Goal: Task Accomplishment & Management: Use online tool/utility

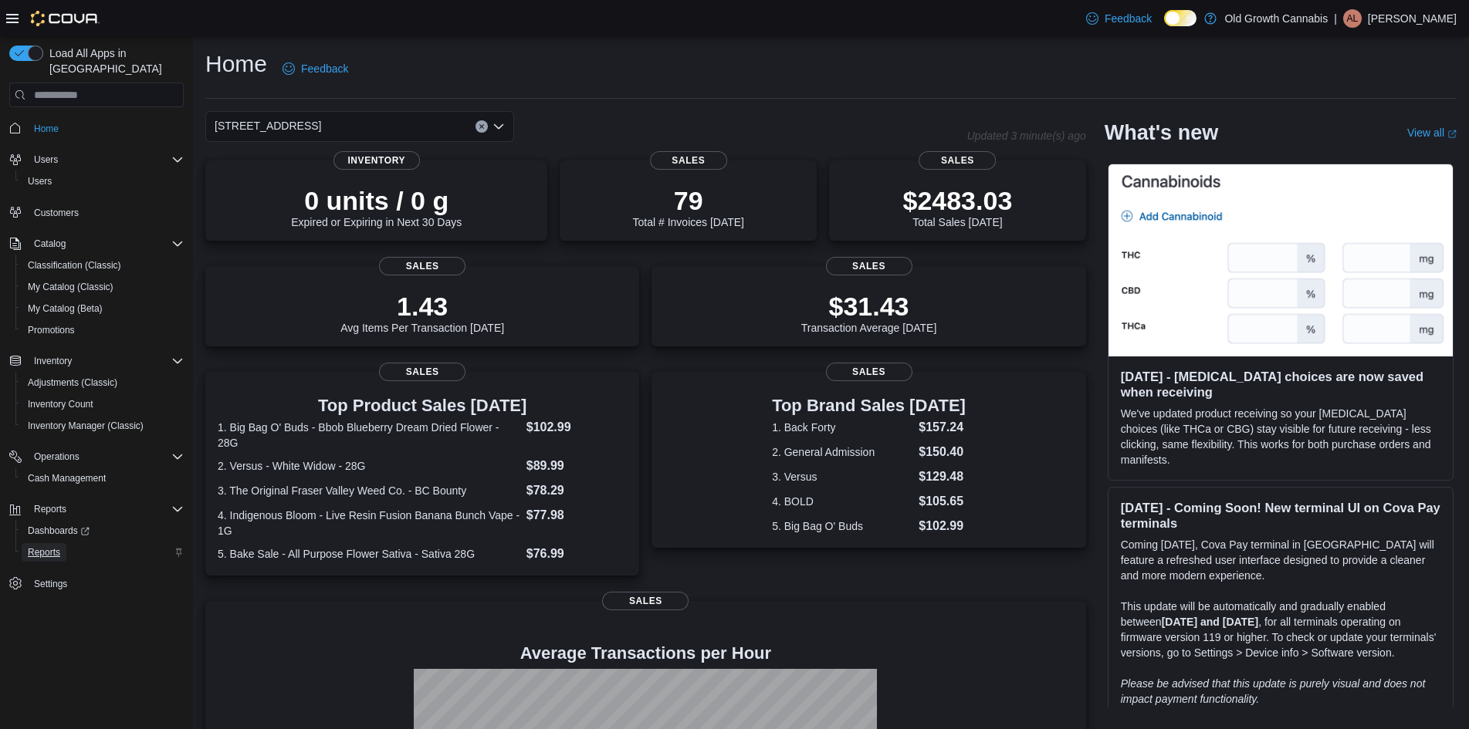
click at [50, 546] on span "Reports" at bounding box center [44, 552] width 32 height 12
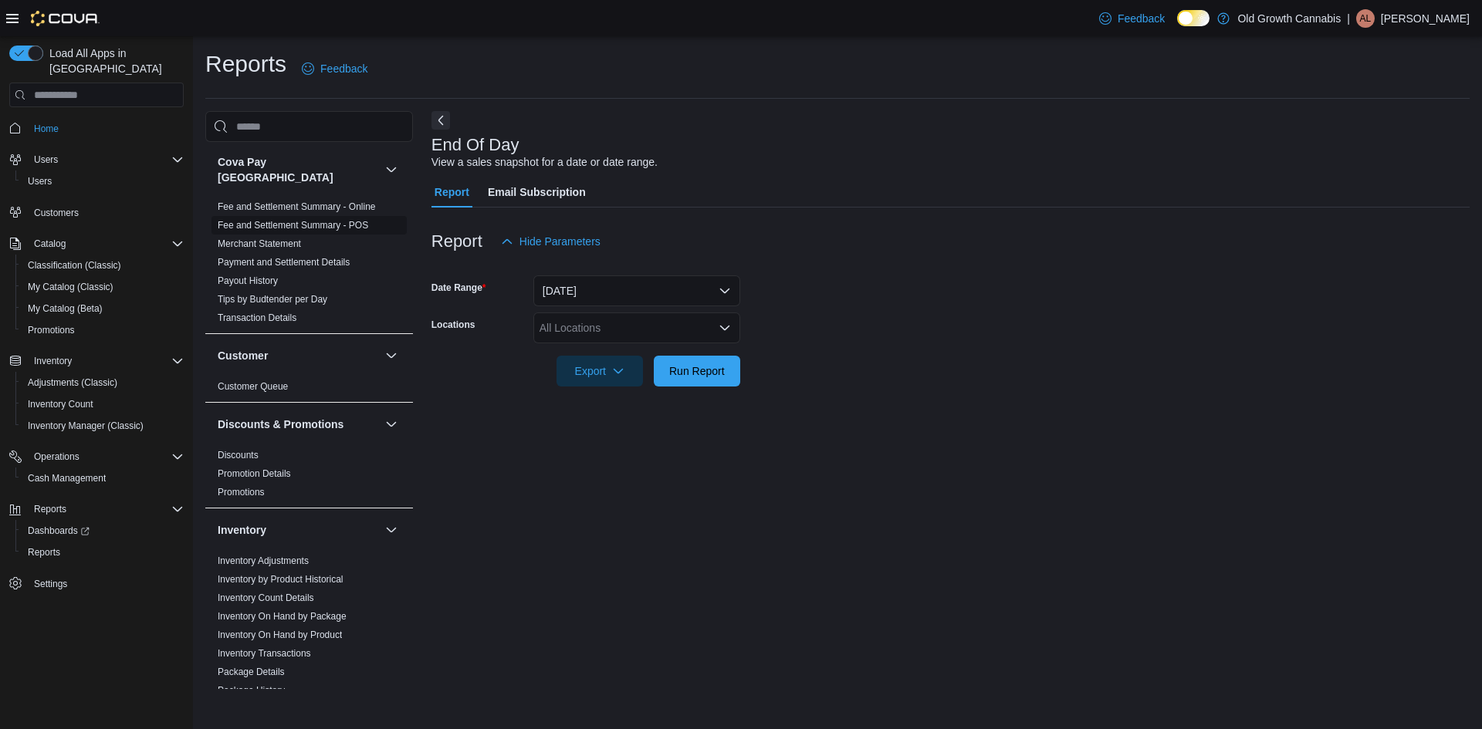
click at [323, 220] on link "Fee and Settlement Summary - POS" at bounding box center [293, 225] width 151 height 11
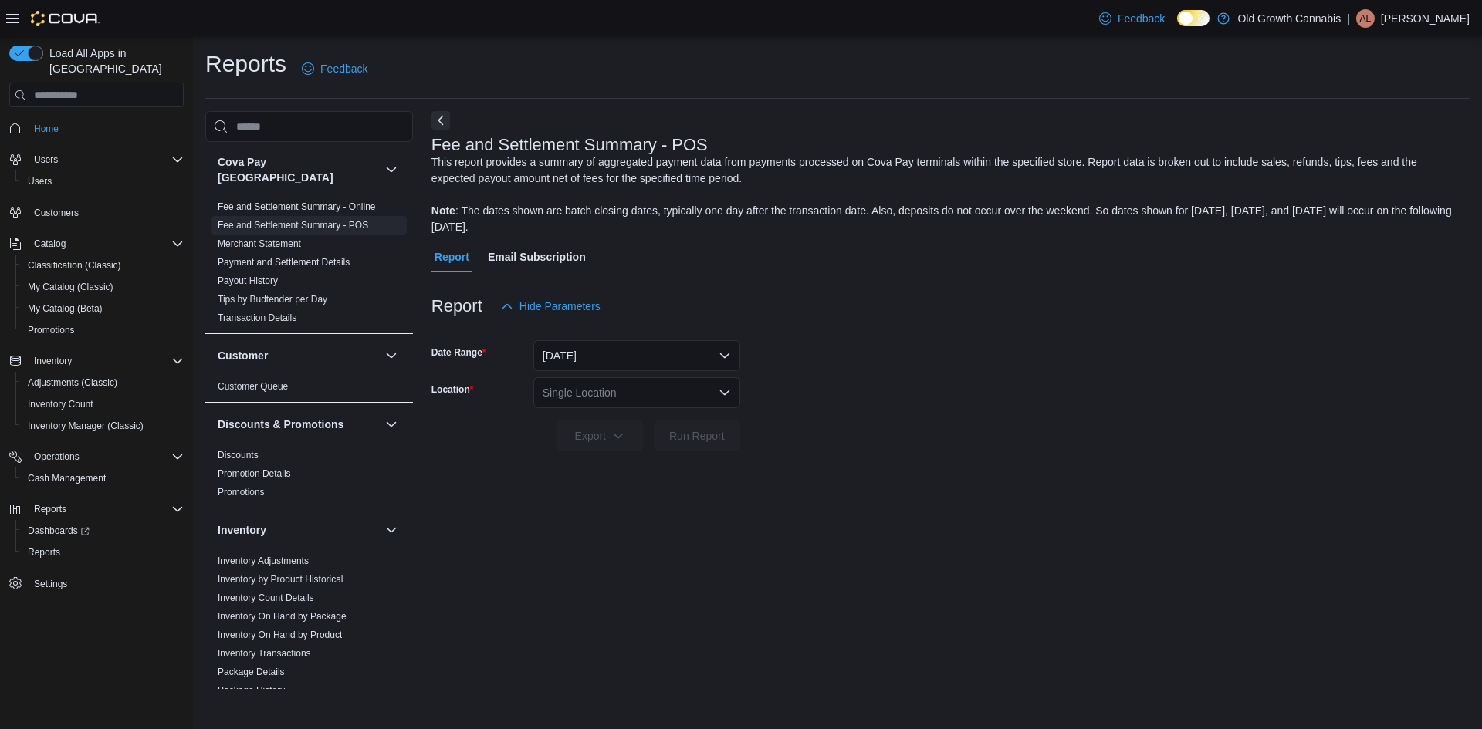
click at [655, 395] on div "Single Location" at bounding box center [636, 392] width 207 height 31
click at [671, 445] on span "[STREET_ADDRESS]" at bounding box center [638, 441] width 107 height 15
click at [682, 435] on span "Run Report" at bounding box center [697, 435] width 56 height 15
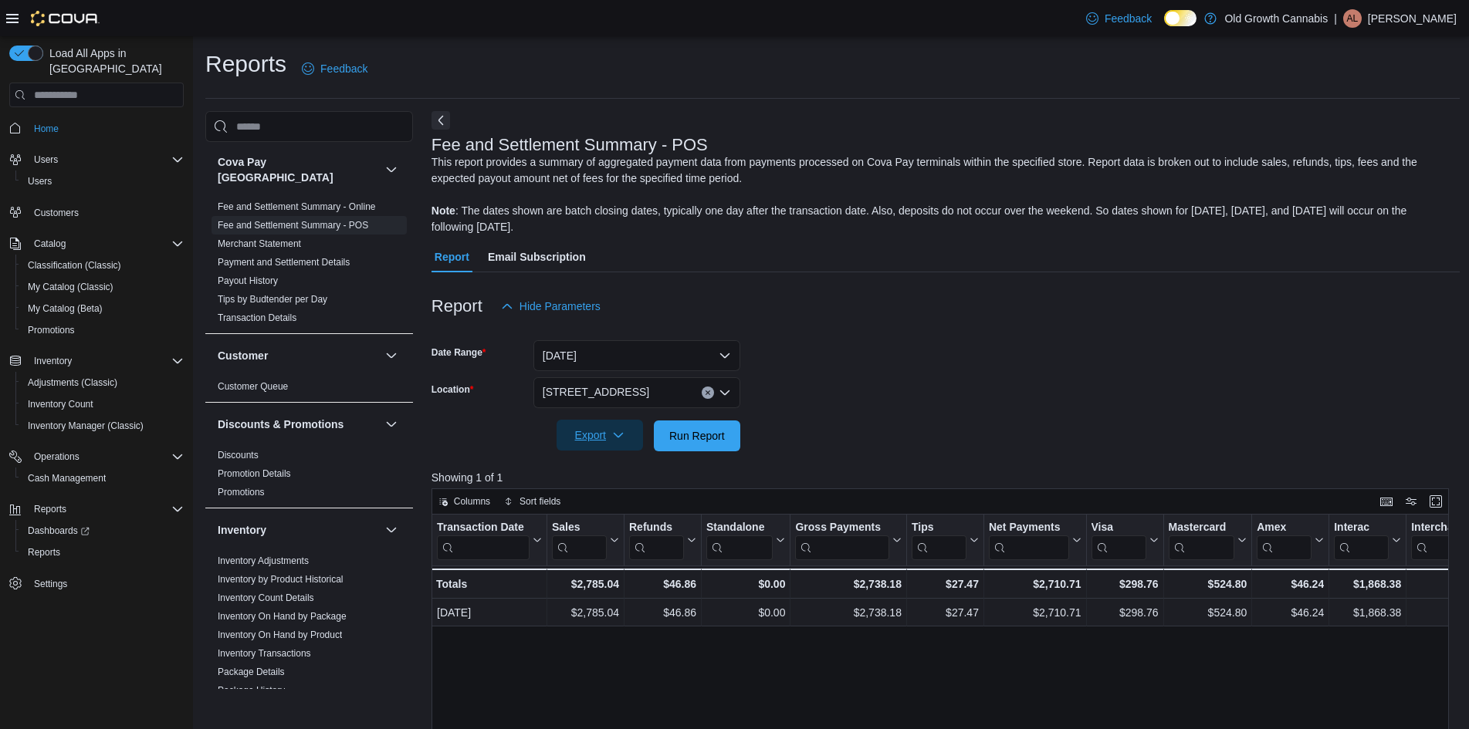
click at [620, 437] on icon "button" at bounding box center [618, 435] width 12 height 12
click at [627, 465] on span "Export to Excel" at bounding box center [601, 467] width 69 height 12
click at [562, 59] on div "Reports Feedback" at bounding box center [832, 69] width 1254 height 40
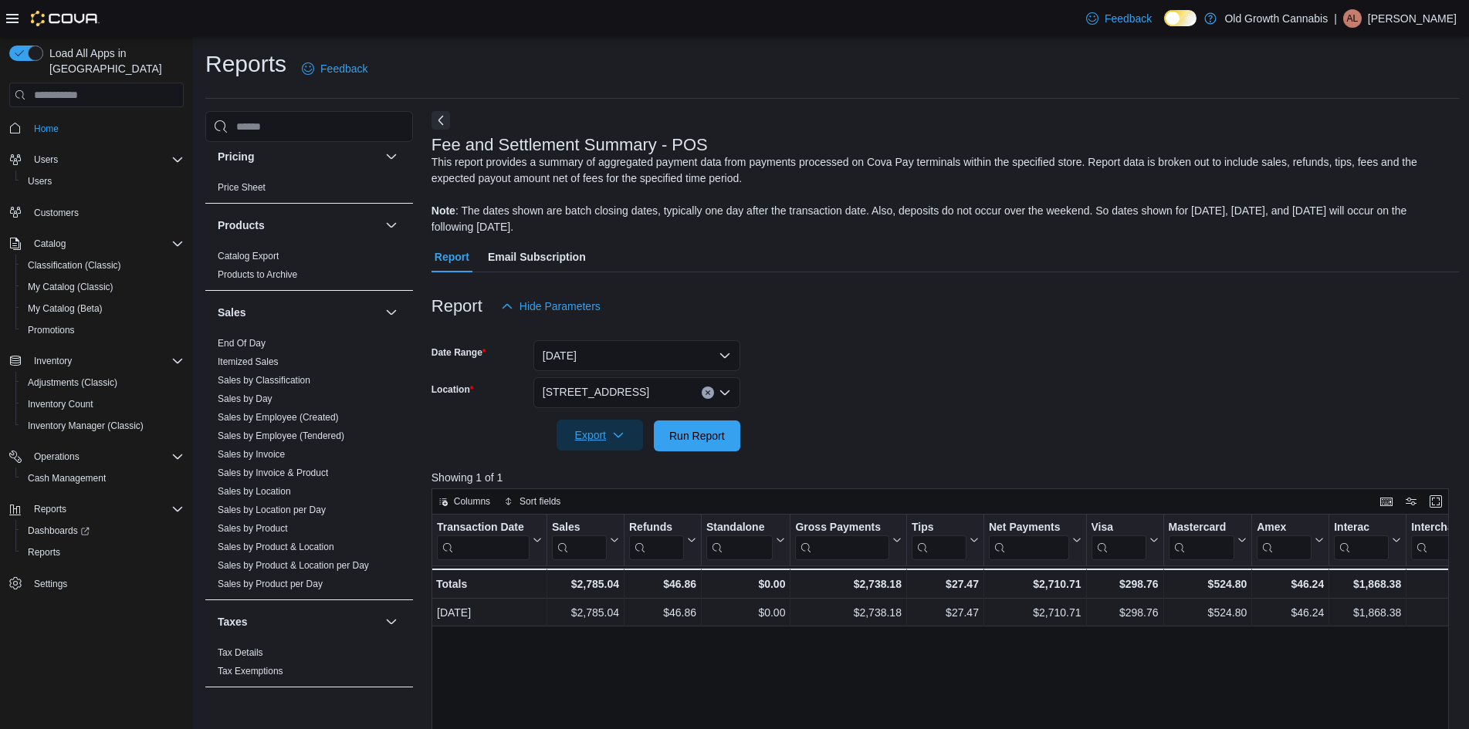
scroll to position [803, 0]
click at [262, 337] on link "End Of Day" at bounding box center [242, 342] width 48 height 11
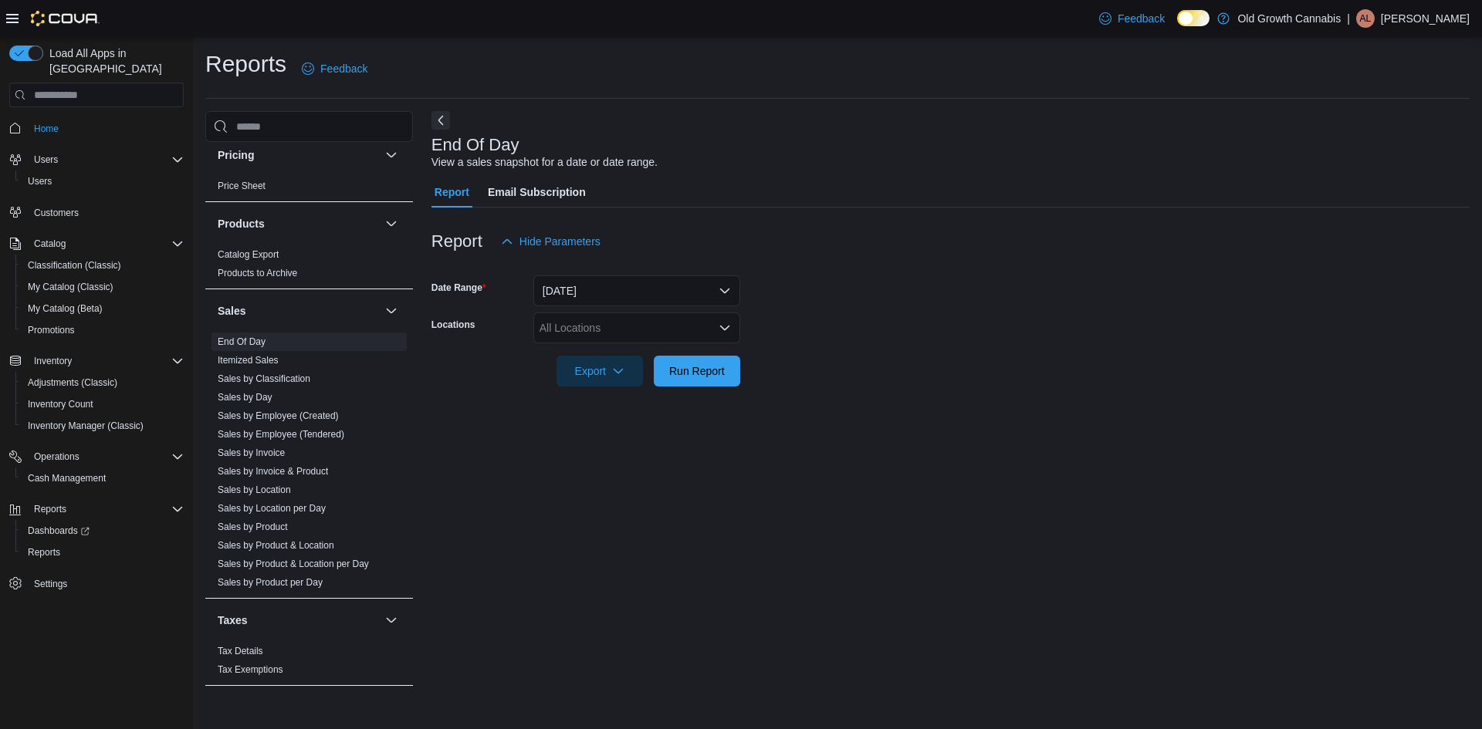
click at [721, 325] on icon "Open list of options" at bounding box center [725, 328] width 12 height 12
click at [665, 361] on div "Old Growth Cannabis" at bounding box center [637, 354] width 188 height 15
click at [631, 347] on span "[STREET_ADDRESS]" at bounding box center [620, 354] width 107 height 15
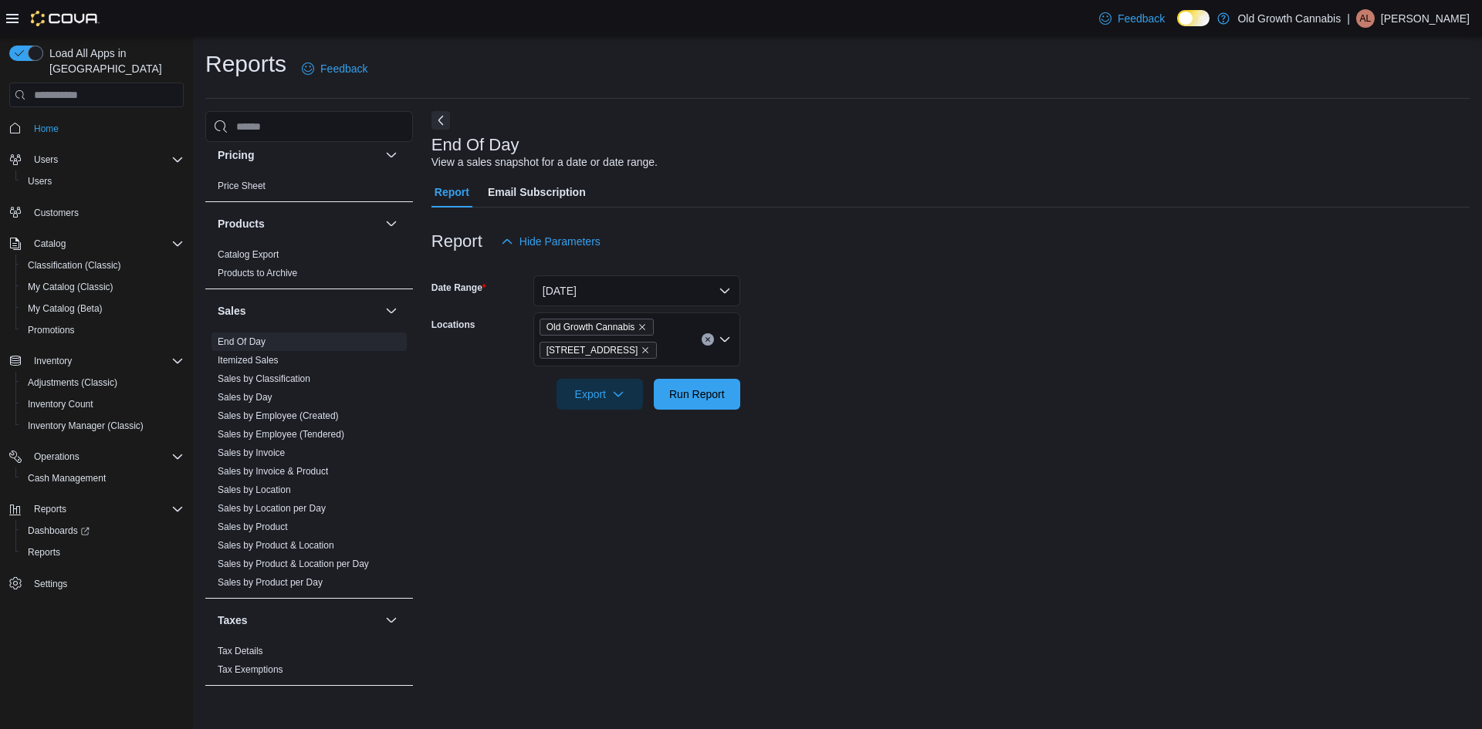
click at [933, 394] on form "Date Range [DATE] Locations Old Growth Cannabis [STREET_ADDRESS] Export Run Rep…" at bounding box center [950, 333] width 1038 height 153
click at [692, 394] on span "Run Report" at bounding box center [697, 393] width 56 height 15
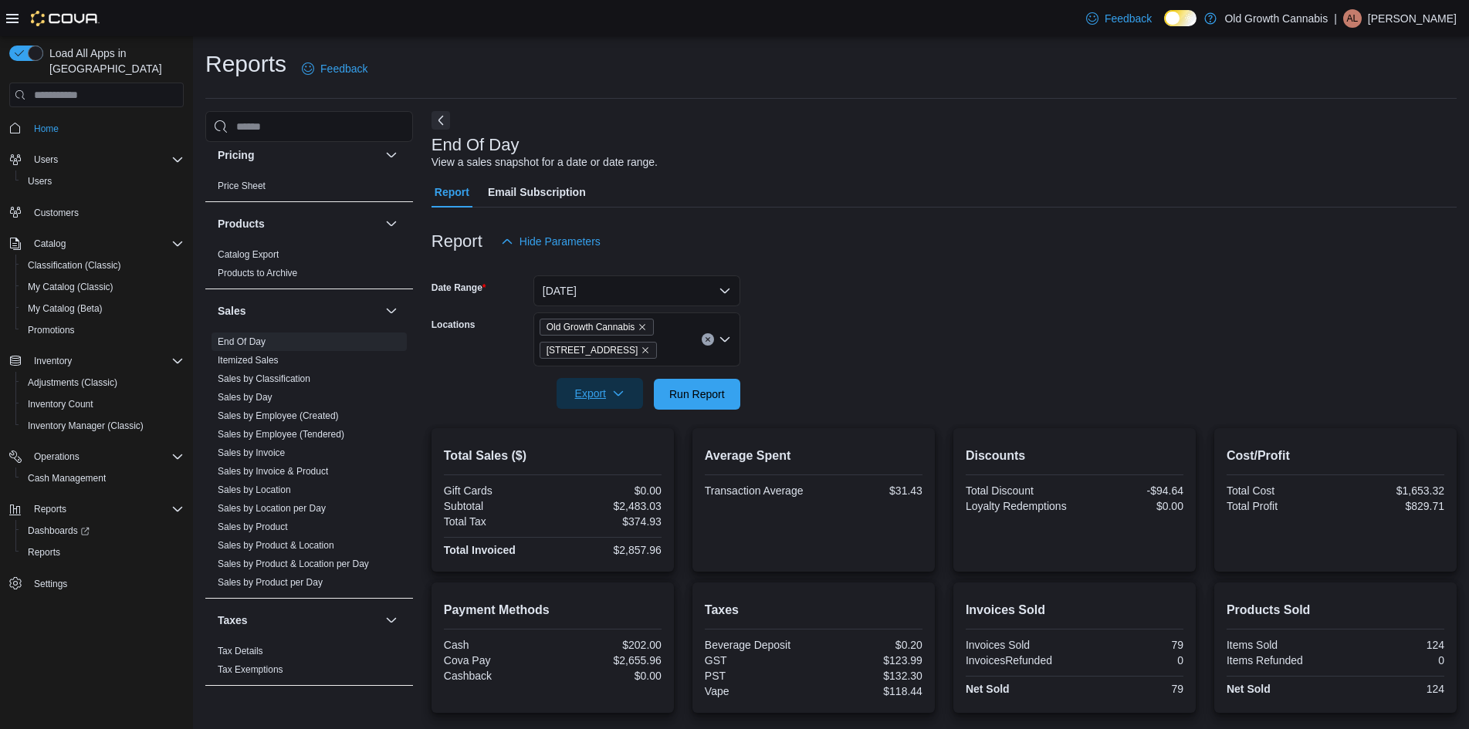
click at [600, 396] on span "Export" at bounding box center [600, 393] width 68 height 31
click at [611, 449] on button "Export to Pdf" at bounding box center [602, 456] width 88 height 31
click at [1430, 18] on p "[PERSON_NAME]" at bounding box center [1412, 18] width 89 height 19
click at [1396, 156] on button "Sign Out" at bounding box center [1379, 152] width 142 height 25
